Goal: Task Accomplishment & Management: Use online tool/utility

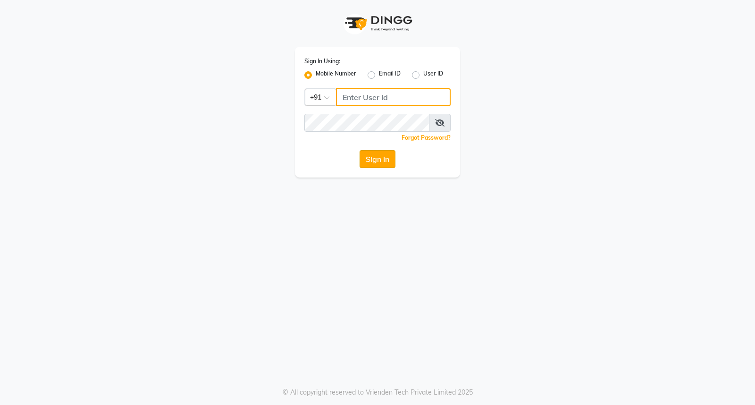
type input "9119610055"
click at [374, 156] on button "Sign In" at bounding box center [377, 159] width 36 height 18
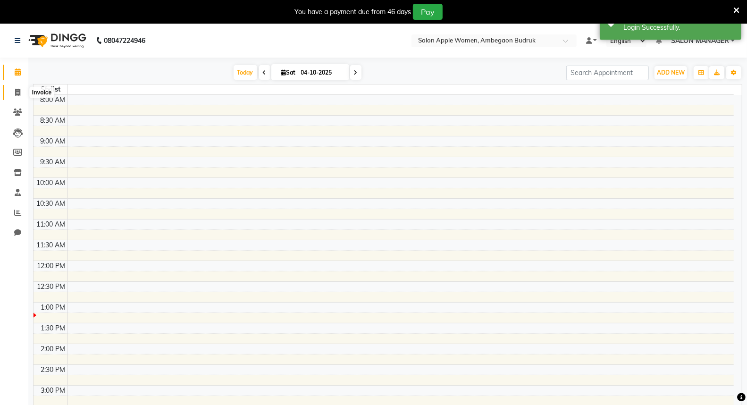
click at [19, 87] on span at bounding box center [17, 92] width 17 height 11
select select "6277"
select select "service"
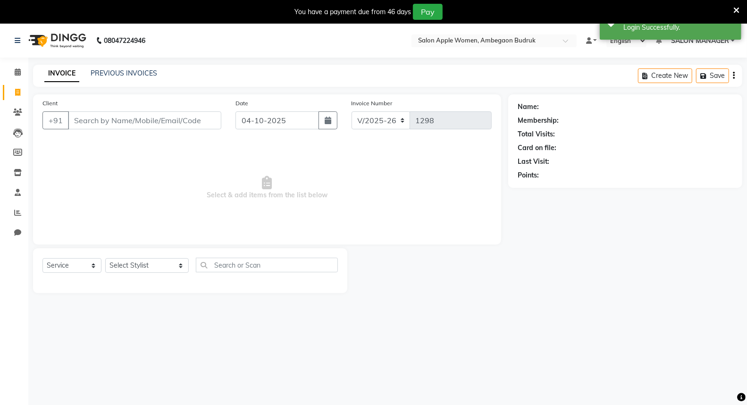
click at [157, 119] on input "Client" at bounding box center [144, 120] width 153 height 18
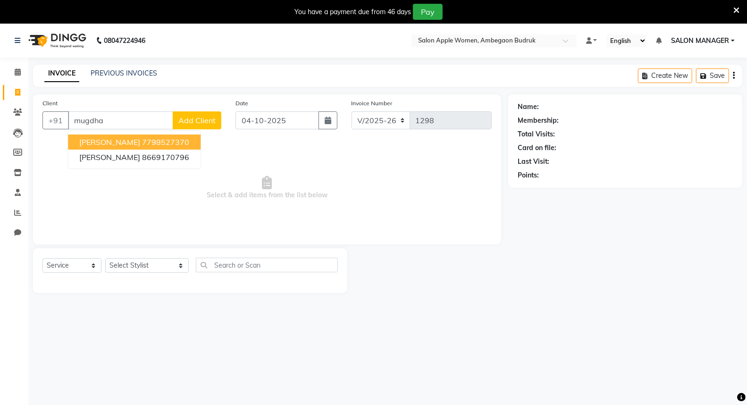
click at [132, 142] on span "[PERSON_NAME]" at bounding box center [109, 141] width 61 height 9
type input "7798527370"
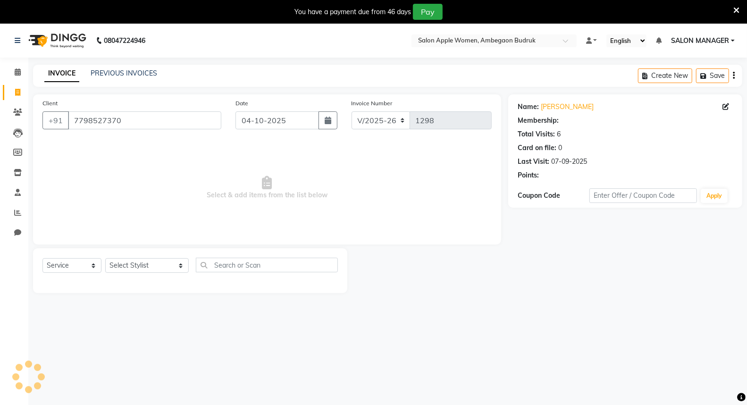
select select "1: Object"
